Goal: Information Seeking & Learning: Learn about a topic

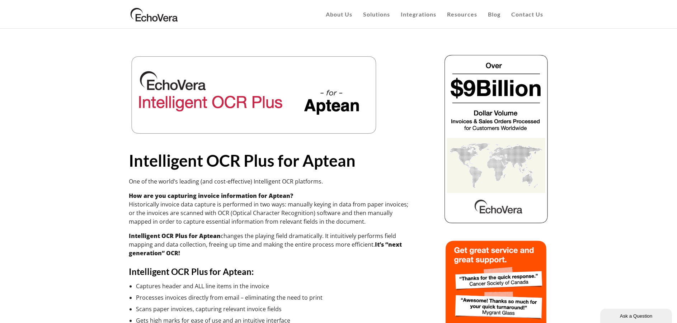
click at [636, 141] on div at bounding box center [394, 293] width 824 height 478
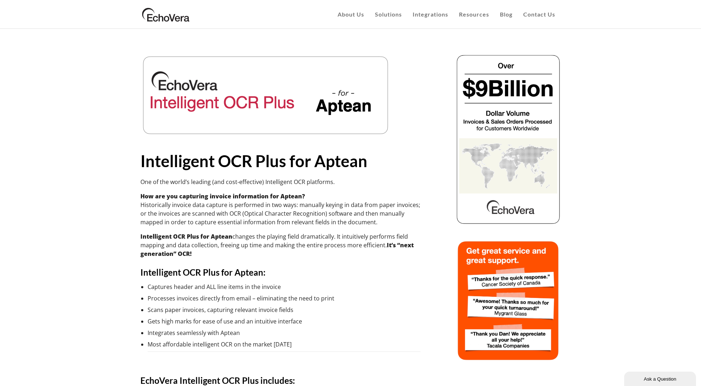
click at [61, 228] on div at bounding box center [411, 293] width 859 height 478
click at [26, 350] on div at bounding box center [411, 293] width 859 height 478
drag, startPoint x: 70, startPoint y: 330, endPoint x: 64, endPoint y: 325, distance: 7.9
click at [70, 330] on div at bounding box center [411, 293] width 859 height 478
drag, startPoint x: 52, startPoint y: 334, endPoint x: 10, endPoint y: 314, distance: 47.1
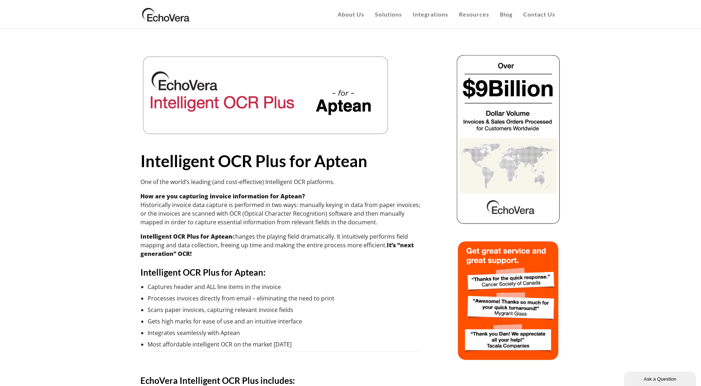
click at [52, 334] on div at bounding box center [411, 293] width 859 height 478
drag, startPoint x: 24, startPoint y: 334, endPoint x: 19, endPoint y: 329, distance: 8.1
click at [24, 335] on div at bounding box center [411, 293] width 859 height 478
click at [354, 356] on div "Intelligent OCR Plus for Aptean One of the world’s leading (and cost-effective)…" at bounding box center [280, 293] width 298 height 478
click at [48, 321] on div at bounding box center [411, 293] width 859 height 478
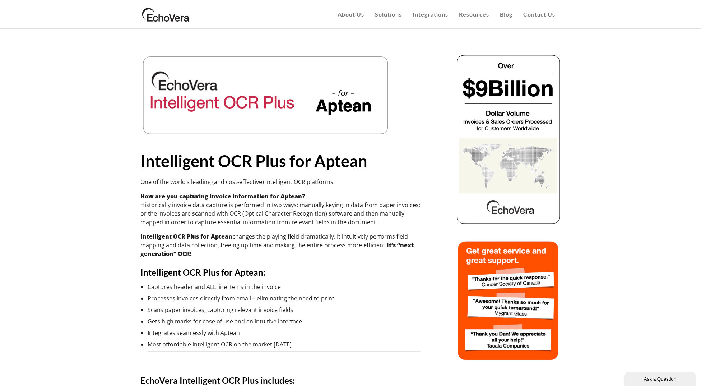
click at [114, 347] on div at bounding box center [411, 293] width 859 height 478
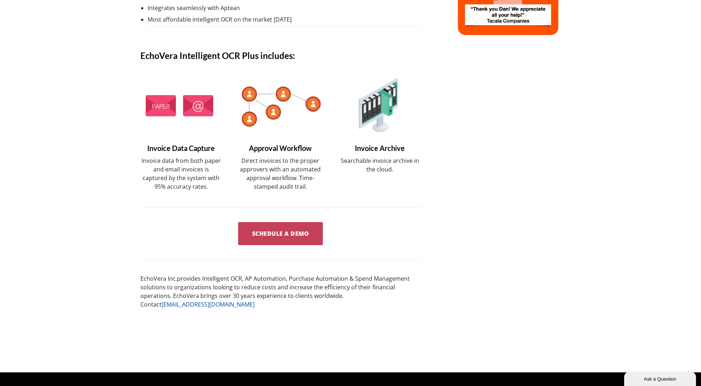
scroll to position [349, 0]
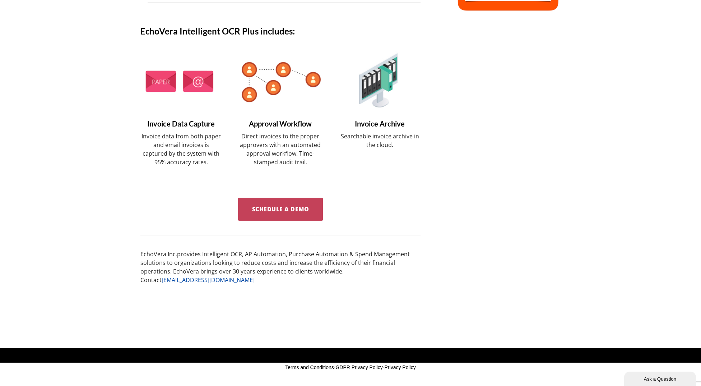
click at [399, 291] on div "Intelligent OCR Plus for Aptean One of the world’s leading (and cost-effective)…" at bounding box center [280, 12] width 280 height 614
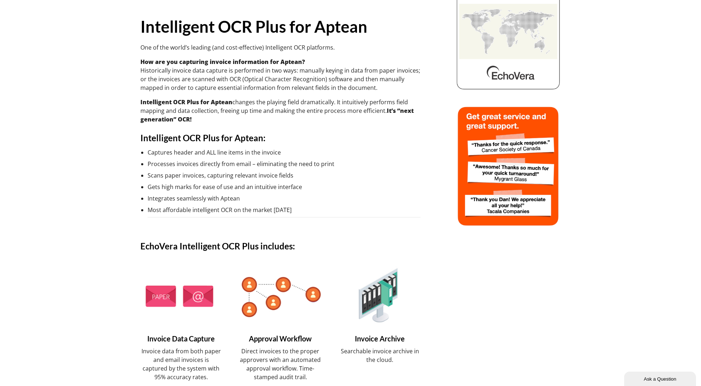
scroll to position [0, 0]
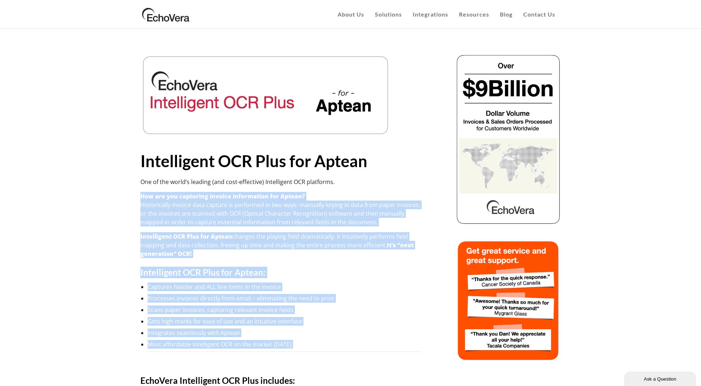
drag, startPoint x: 340, startPoint y: 350, endPoint x: 140, endPoint y: 191, distance: 255.7
click at [140, 191] on div "Intelligent OCR Plus for Aptean One of the world’s leading (and cost-effective)…" at bounding box center [280, 293] width 298 height 478
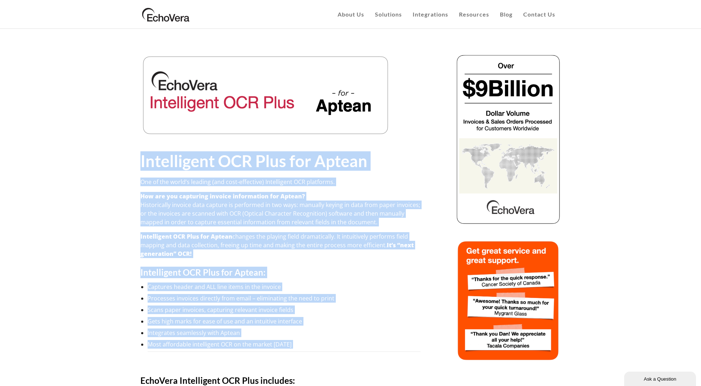
drag, startPoint x: 133, startPoint y: 166, endPoint x: 297, endPoint y: 350, distance: 246.9
click at [297, 350] on div "Intelligent OCR Plus for Aptean One of the world’s leading (and cost-effective)…" at bounding box center [280, 293] width 298 height 478
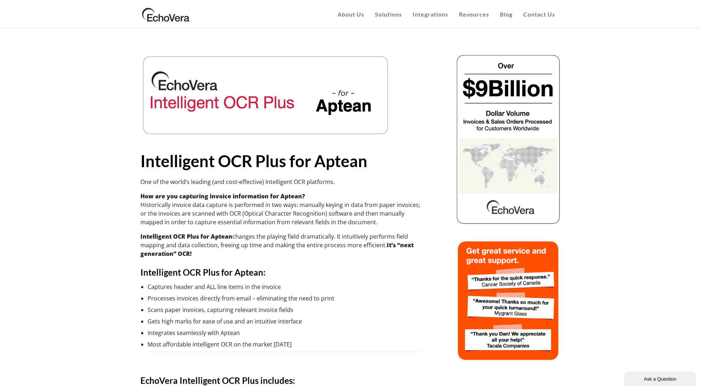
click at [297, 350] on li "Most affordable intelligent OCR on the market [DATE]" at bounding box center [284, 346] width 273 height 12
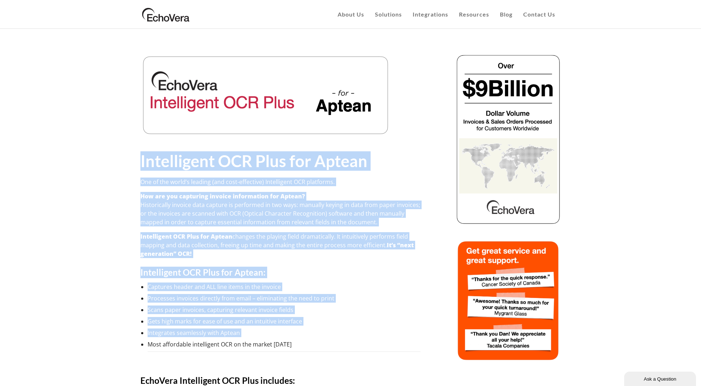
drag, startPoint x: 296, startPoint y: 347, endPoint x: 137, endPoint y: 163, distance: 243.0
click at [137, 163] on div "Intelligent OCR Plus for Aptean One of the world’s leading (and cost-effective)…" at bounding box center [280, 293] width 298 height 478
drag, startPoint x: 137, startPoint y: 163, endPoint x: 116, endPoint y: 159, distance: 21.3
click at [137, 164] on div "Intelligent OCR Plus for Aptean One of the world’s leading (and cost-effective)…" at bounding box center [280, 293] width 298 height 478
click at [331, 189] on div "Intelligent OCR Plus for Aptean One of the world’s leading (and cost-effective)…" at bounding box center [280, 203] width 280 height 298
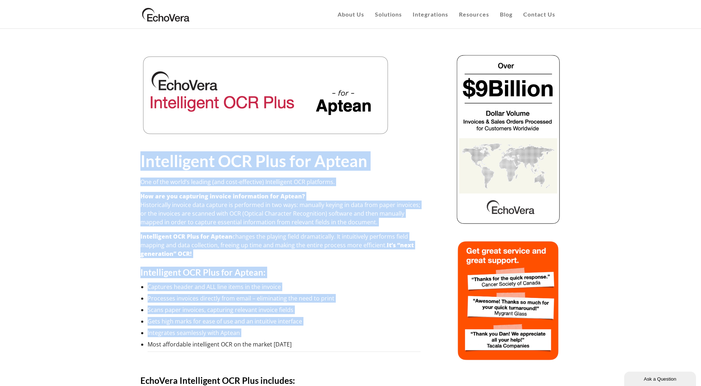
drag, startPoint x: 293, startPoint y: 347, endPoint x: 135, endPoint y: 163, distance: 242.3
click at [135, 163] on div "Intelligent OCR Plus for Aptean One of the world’s leading (and cost-effective)…" at bounding box center [280, 293] width 298 height 478
click at [296, 318] on li "Gets high marks for ease of use and an intuitive interface" at bounding box center [284, 321] width 273 height 9
drag, startPoint x: 296, startPoint y: 343, endPoint x: 168, endPoint y: 161, distance: 222.4
click at [135, 163] on div "Intelligent OCR Plus for Aptean One of the world’s leading (and cost-effective)…" at bounding box center [280, 293] width 298 height 478
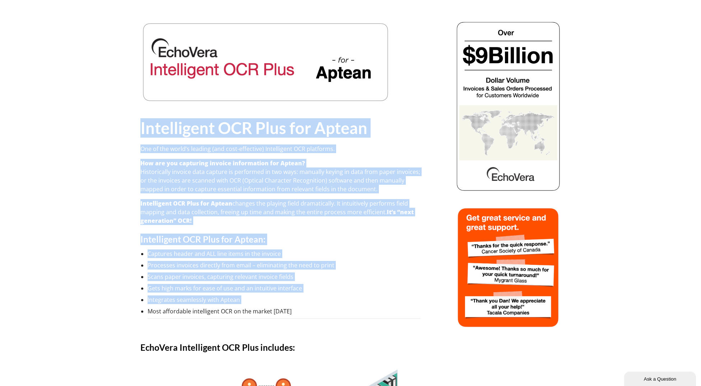
scroll to position [36, 0]
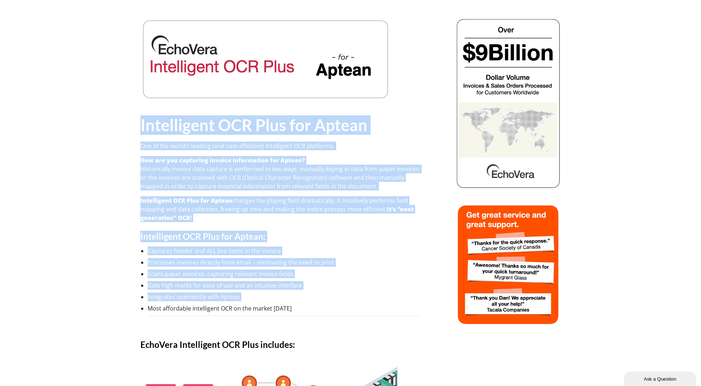
click at [326, 246] on li "Captures header and ALL line items in the invoice" at bounding box center [284, 250] width 273 height 9
click at [315, 247] on li "Captures header and ALL line items in the invoice" at bounding box center [284, 250] width 273 height 9
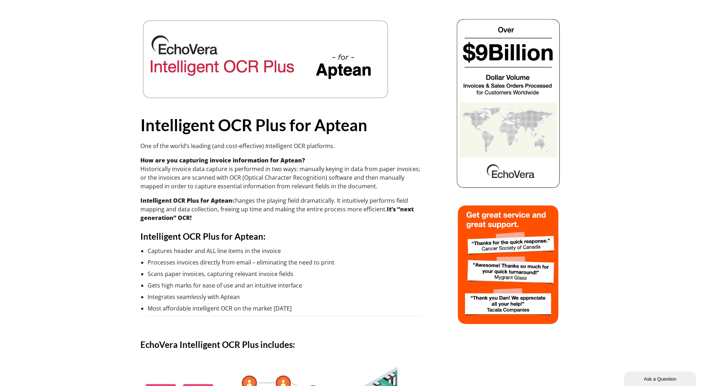
click at [316, 298] on li "Integrates seamlessly with Aptean" at bounding box center [284, 296] width 273 height 9
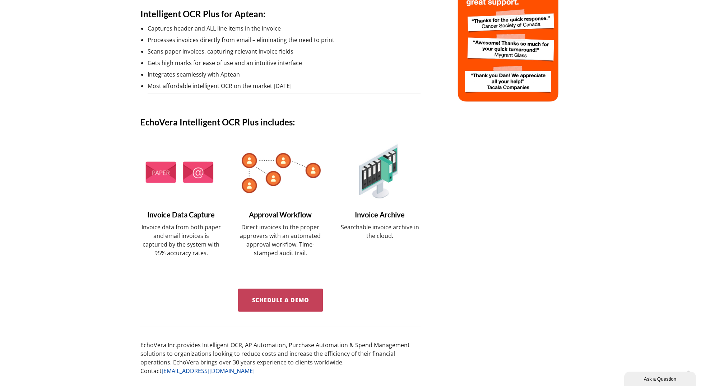
scroll to position [251, 0]
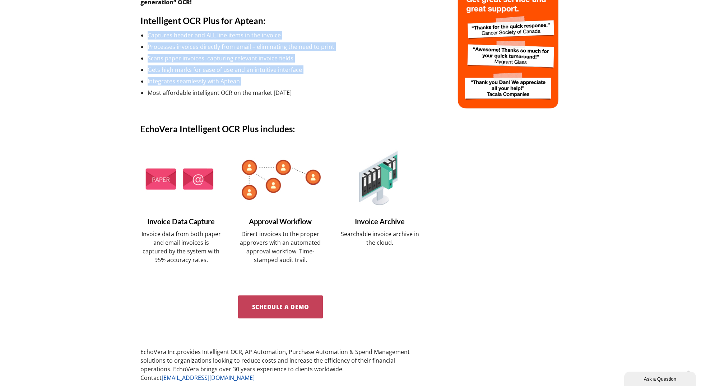
drag, startPoint x: 292, startPoint y: 93, endPoint x: 138, endPoint y: 31, distance: 166.2
click at [138, 31] on div "Intelligent OCR Plus for Aptean One of the world’s leading (and cost-effective)…" at bounding box center [280, 42] width 298 height 478
click at [242, 82] on li "Integrates seamlessly with Aptean" at bounding box center [284, 81] width 273 height 9
drag, startPoint x: 234, startPoint y: 77, endPoint x: 145, endPoint y: 34, distance: 99.2
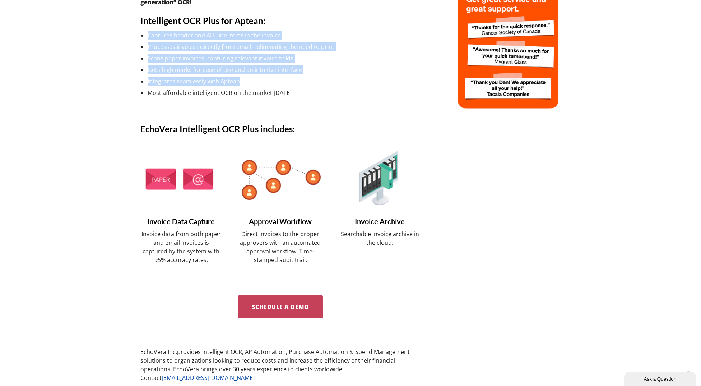
click at [200, 39] on li "Captures header and ALL line items in the invoice" at bounding box center [284, 35] width 273 height 9
